Goal: Information Seeking & Learning: Check status

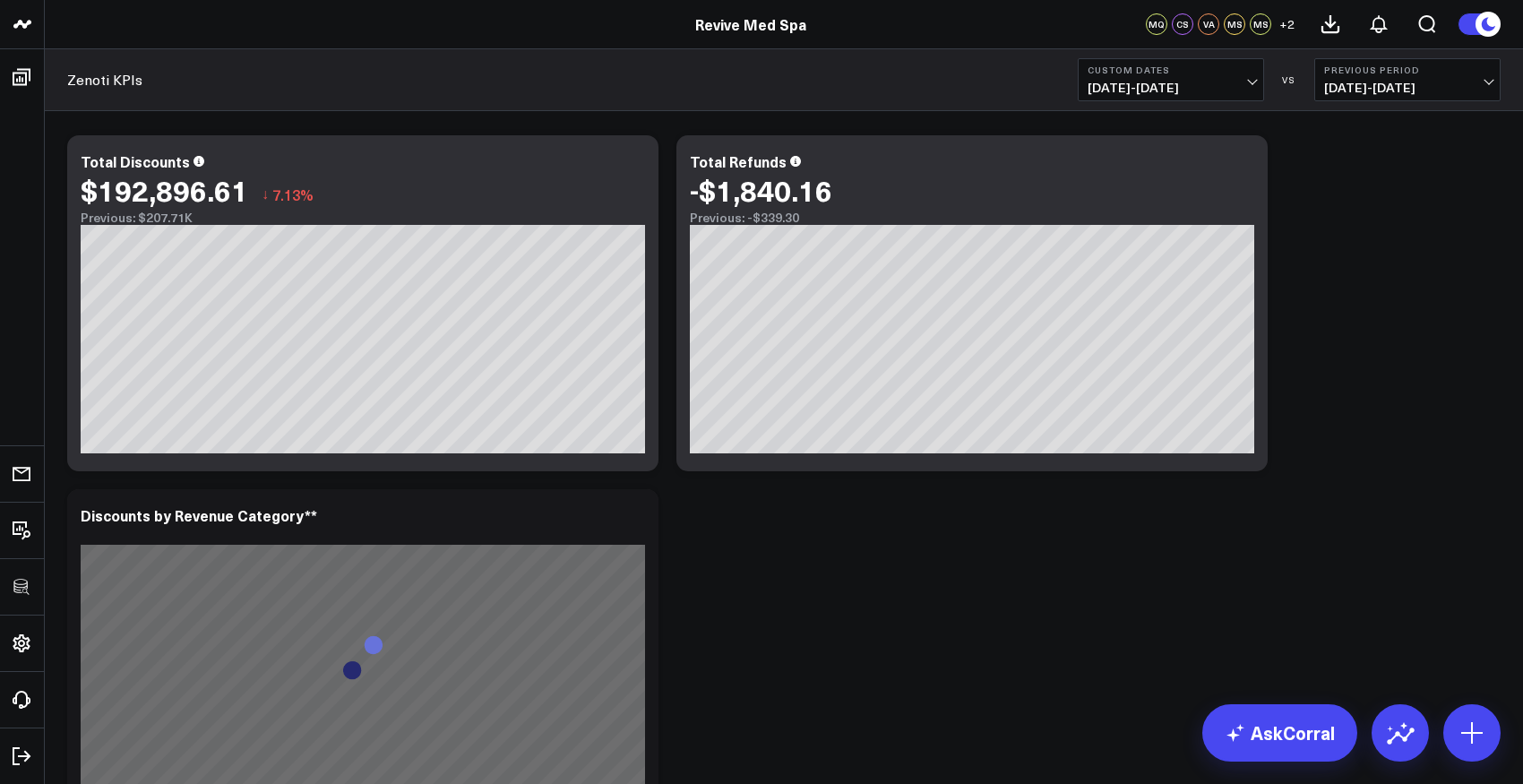
scroll to position [1869, 0]
